Goal: Task Accomplishment & Management: Use online tool/utility

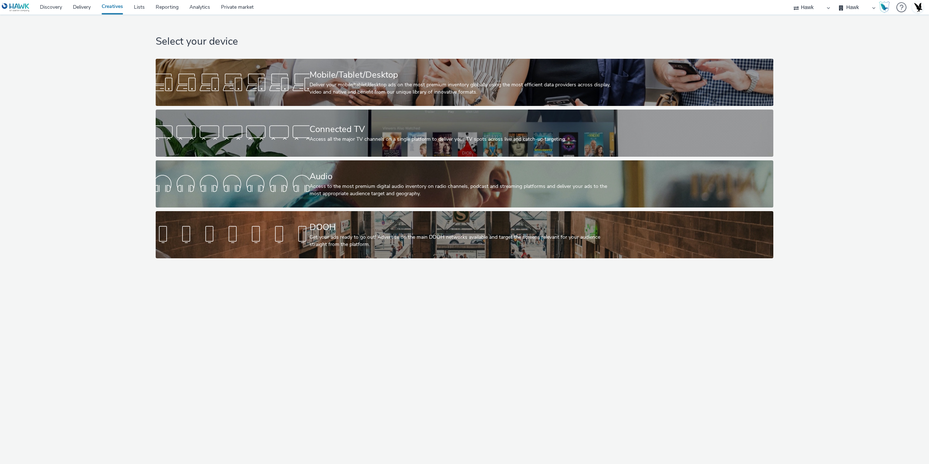
select select "11a7df10-284f-415c-b52a-427acf4c31ae"
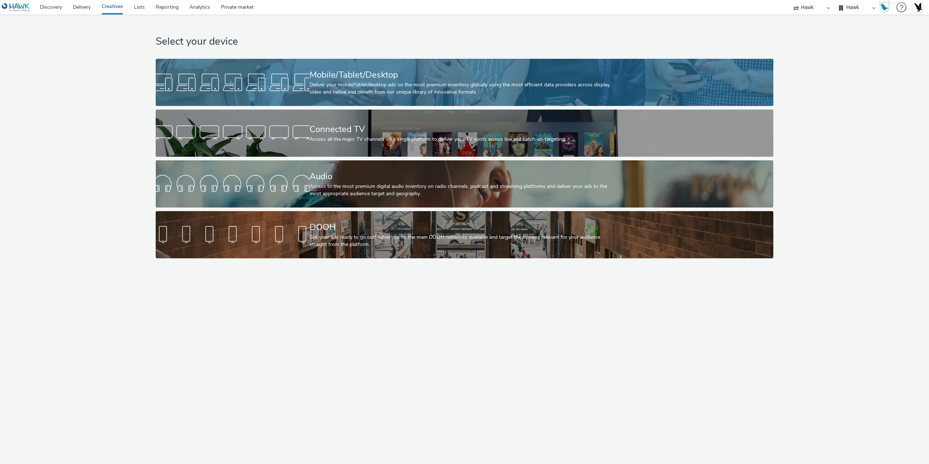
click at [347, 78] on div "Mobile/Tablet/Desktop" at bounding box center [463, 75] width 307 height 13
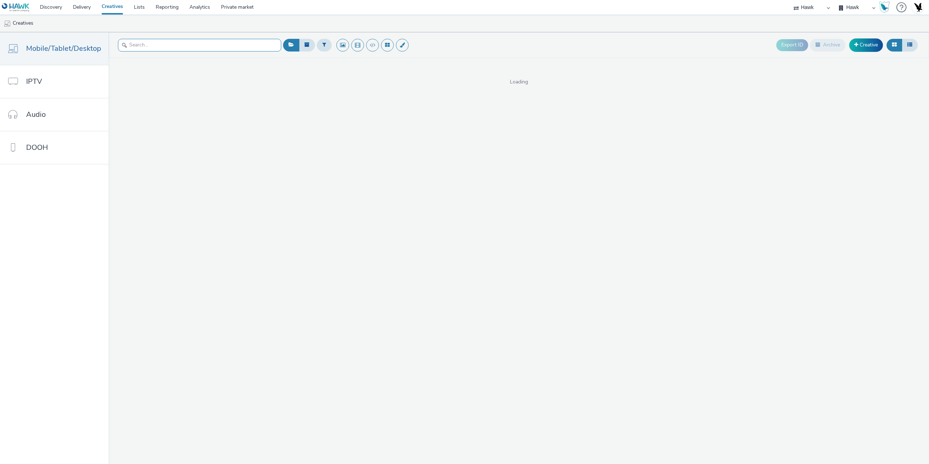
click at [250, 46] on input "text" at bounding box center [199, 45] width 163 height 13
type input "volks"
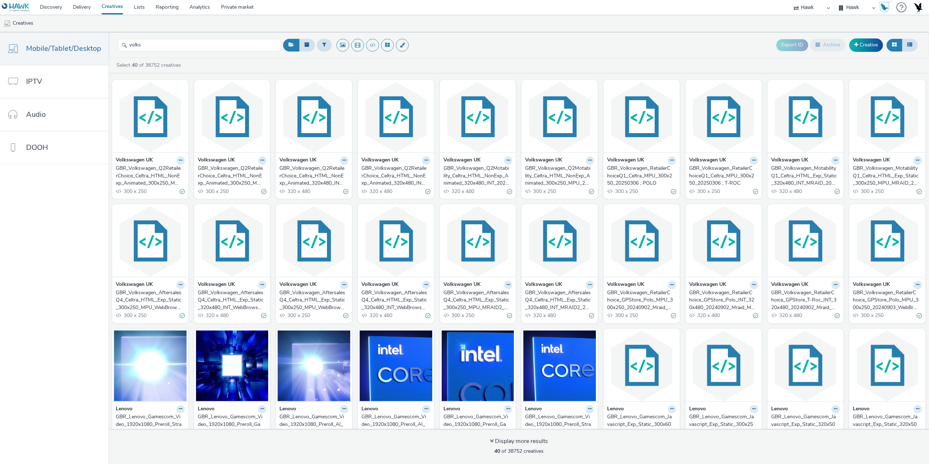
click at [179, 159] on icon at bounding box center [180, 160] width 3 height 4
click at [154, 186] on link "Duplicate" at bounding box center [157, 187] width 54 height 15
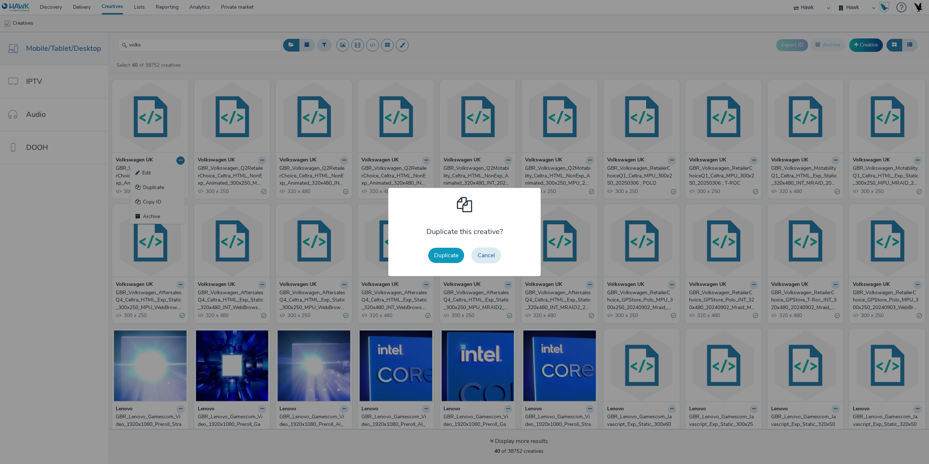
click at [441, 256] on button "Duplicate" at bounding box center [446, 255] width 36 height 15
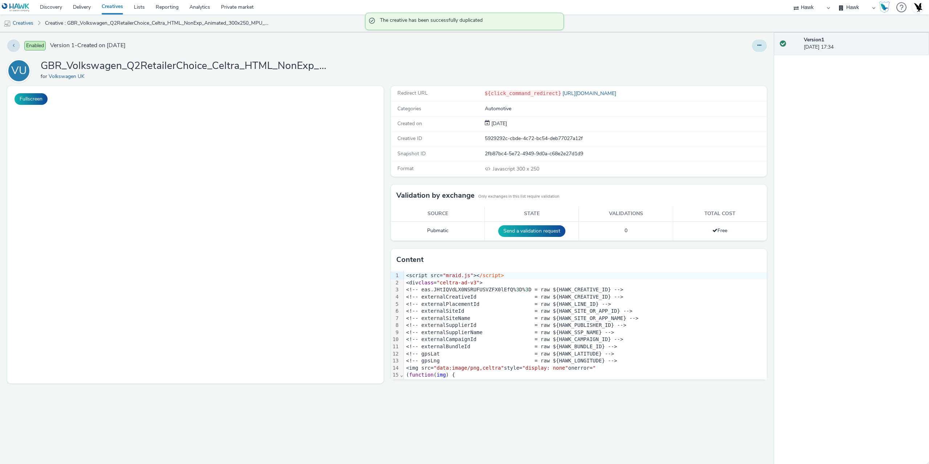
click at [757, 45] on button at bounding box center [759, 46] width 15 height 12
click at [729, 61] on link "Edit" at bounding box center [740, 60] width 54 height 15
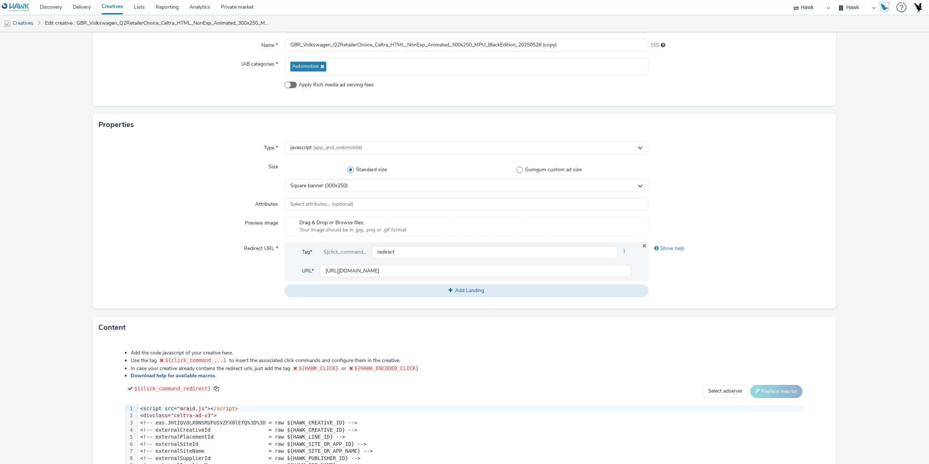
scroll to position [189, 0]
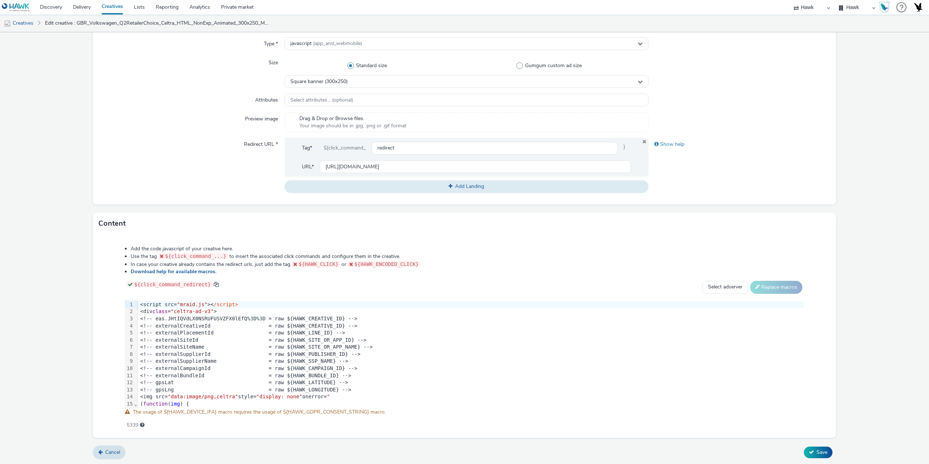
click at [287, 366] on div "<!-- externalCampaignId = raw ${HAWK_CAMPAIGN_ID} -->" at bounding box center [926, 368] width 1576 height 7
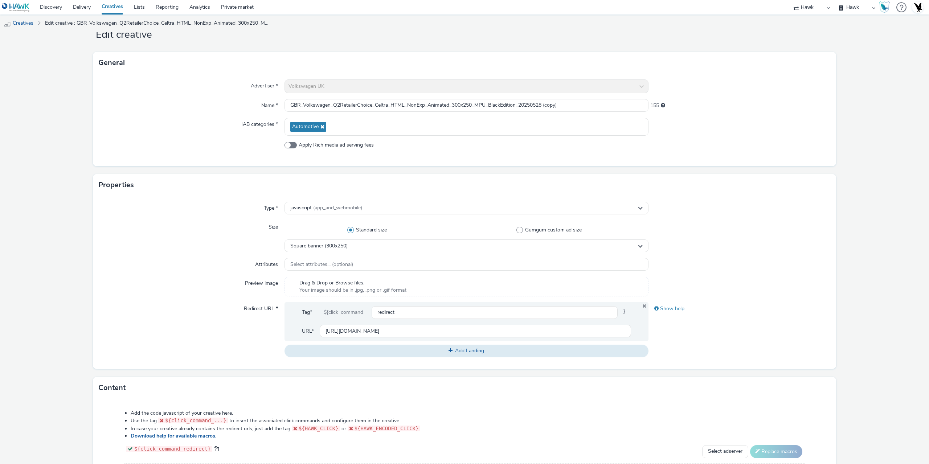
scroll to position [0, 0]
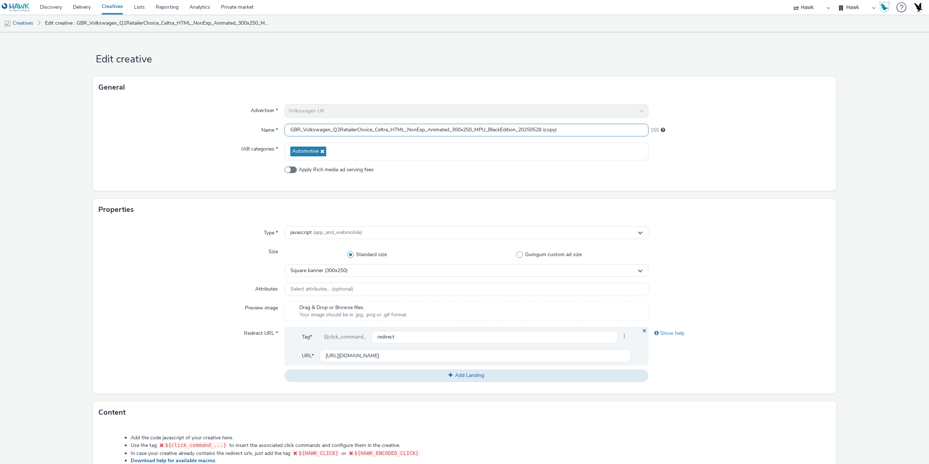
drag, startPoint x: 332, startPoint y: 128, endPoint x: 371, endPoint y: 129, distance: 38.8
click at [371, 129] on input "GBR_Volkswagen_Q2RetailerChoice_Celtra_HTML_NonExp_Animated_300x250_MPU_BlackEd…" at bounding box center [467, 130] width 364 height 13
paste input "3SaleEvent"
drag, startPoint x: 534, startPoint y: 129, endPoint x: 617, endPoint y: 136, distance: 83.8
click at [620, 136] on div "GBR_Volkswagen_Q3SaleEvent_Celtra_HTML_NonExp_Animated_300x250_MPU_BlackEdition…" at bounding box center [467, 130] width 364 height 13
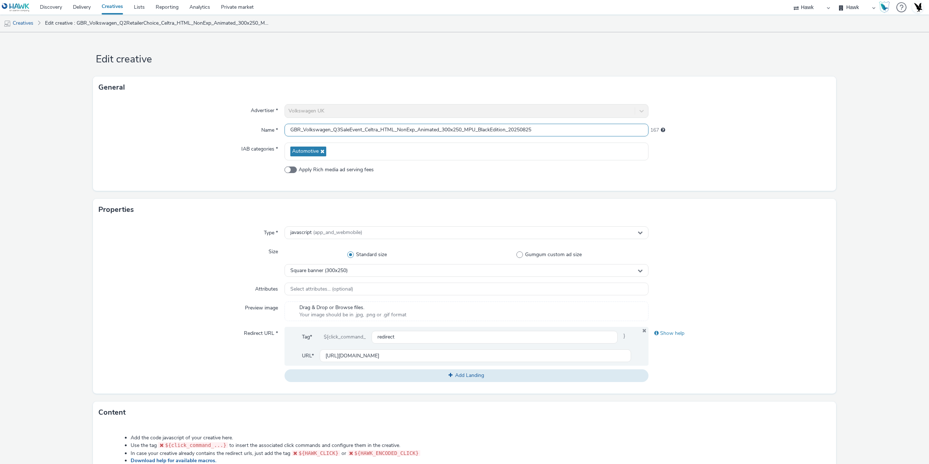
drag, startPoint x: 504, startPoint y: 128, endPoint x: 511, endPoint y: 130, distance: 7.5
click at [505, 128] on input "GBR_Volkswagen_Q3SaleEvent_Celtra_HTML_NonExp_Animated_300x250_MPU_BlackEdition…" at bounding box center [467, 130] width 364 height 13
type input "GBR_Volkswagen_Q3SaleEvent_Celtra_HTML_NonExp_Animated_300x250_MPU_20250825"
click at [307, 235] on span "javascript (app_and_webmobile)" at bounding box center [326, 233] width 72 height 6
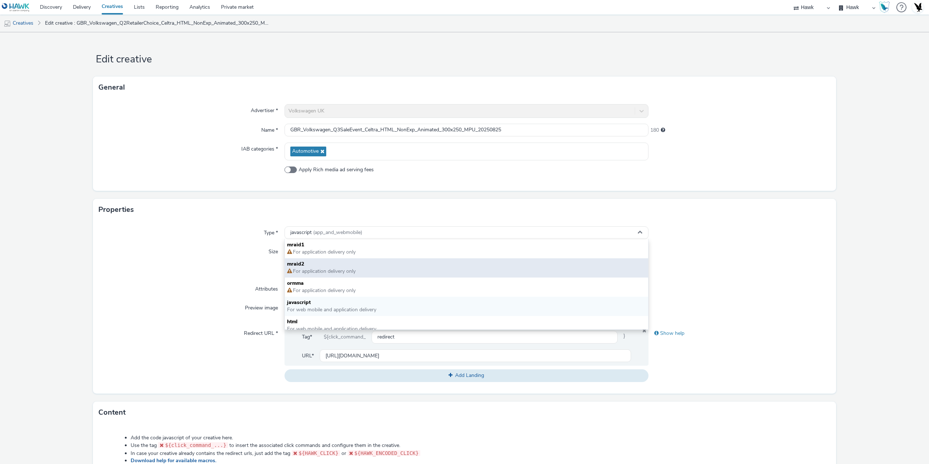
click at [321, 265] on span "mraid2" at bounding box center [466, 264] width 359 height 7
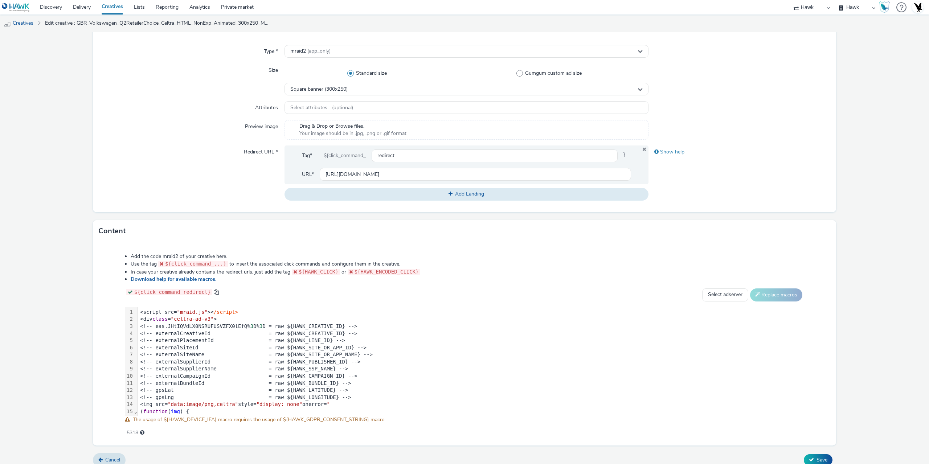
scroll to position [189, 0]
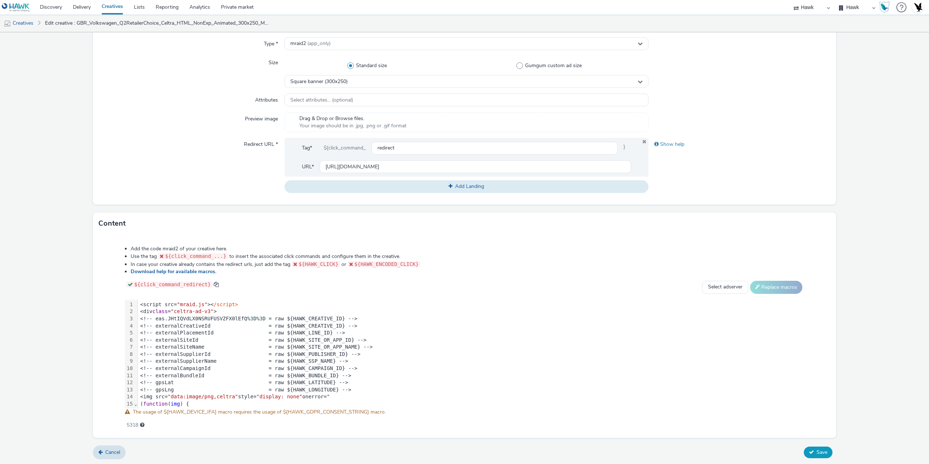
click at [817, 449] on span "Save" at bounding box center [822, 452] width 11 height 7
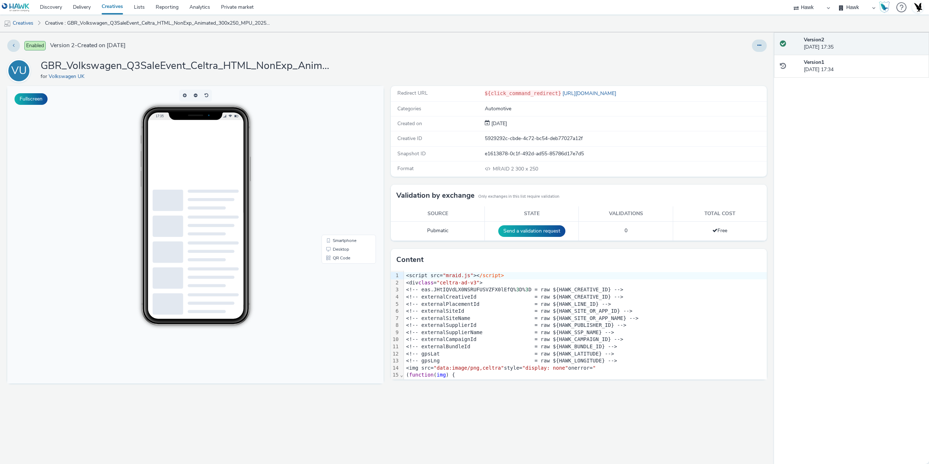
click at [766, 41] on div at bounding box center [759, 46] width 15 height 12
click at [758, 41] on button at bounding box center [759, 46] width 15 height 12
click at [737, 55] on link "Edit" at bounding box center [740, 60] width 54 height 15
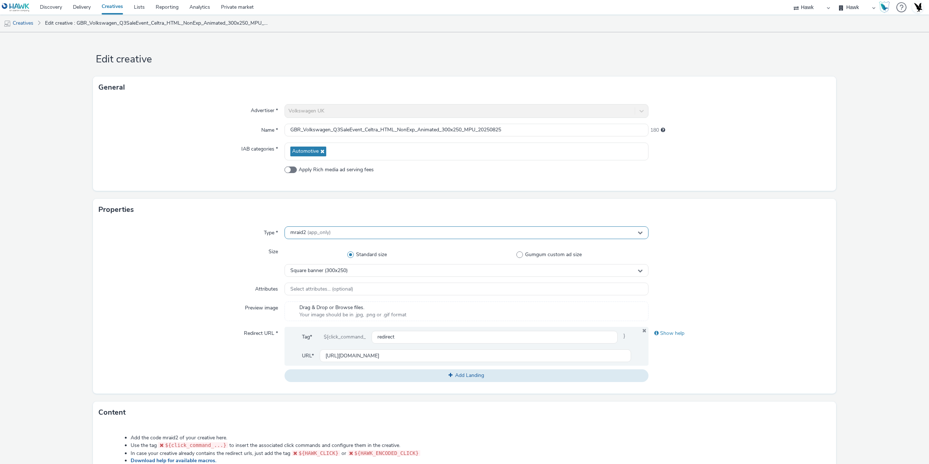
click at [298, 233] on span "mraid2 (app_only)" at bounding box center [310, 233] width 40 height 6
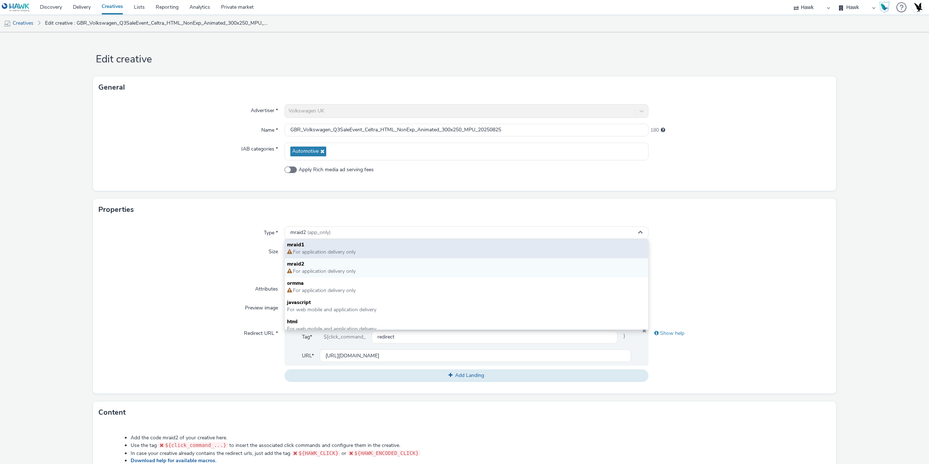
click at [304, 248] on span "mraid1" at bounding box center [466, 244] width 359 height 7
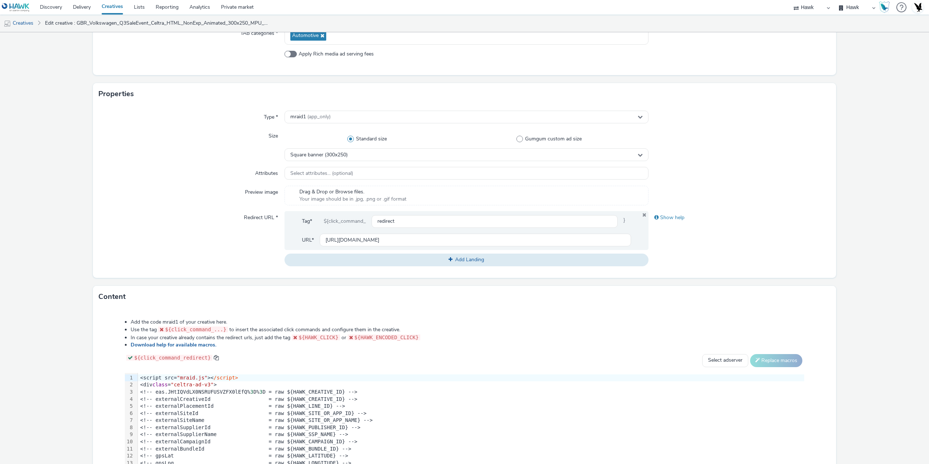
scroll to position [189, 0]
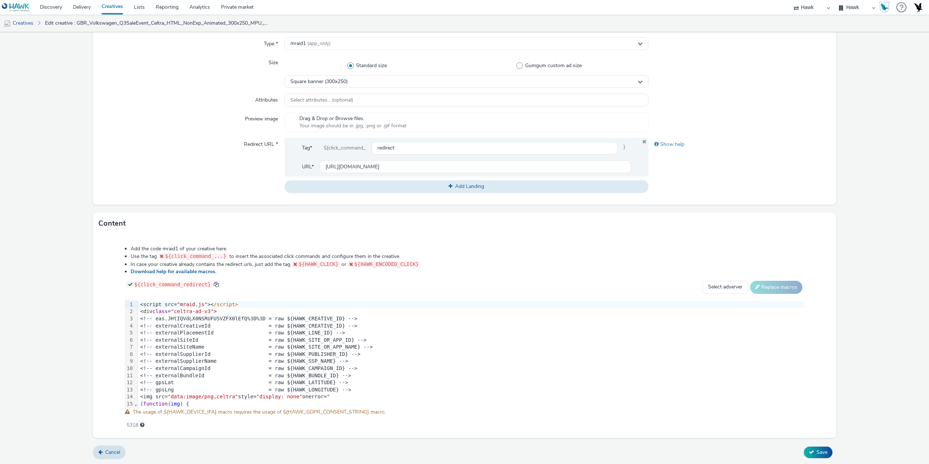
click at [824, 446] on div "Cancel Save" at bounding box center [464, 452] width 743 height 13
click at [821, 452] on span "Save" at bounding box center [822, 452] width 11 height 7
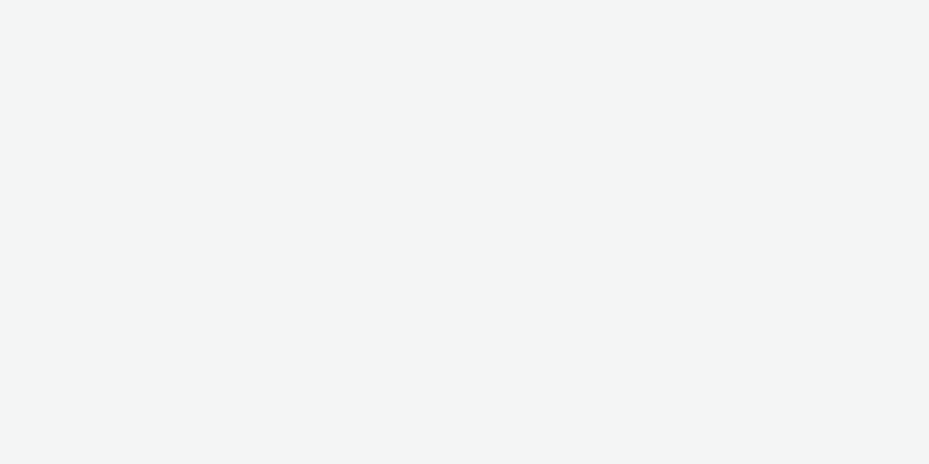
select select "11a7df10-284f-415c-b52a-427acf4c31ae"
